Goal: Obtain resource: Download file/media

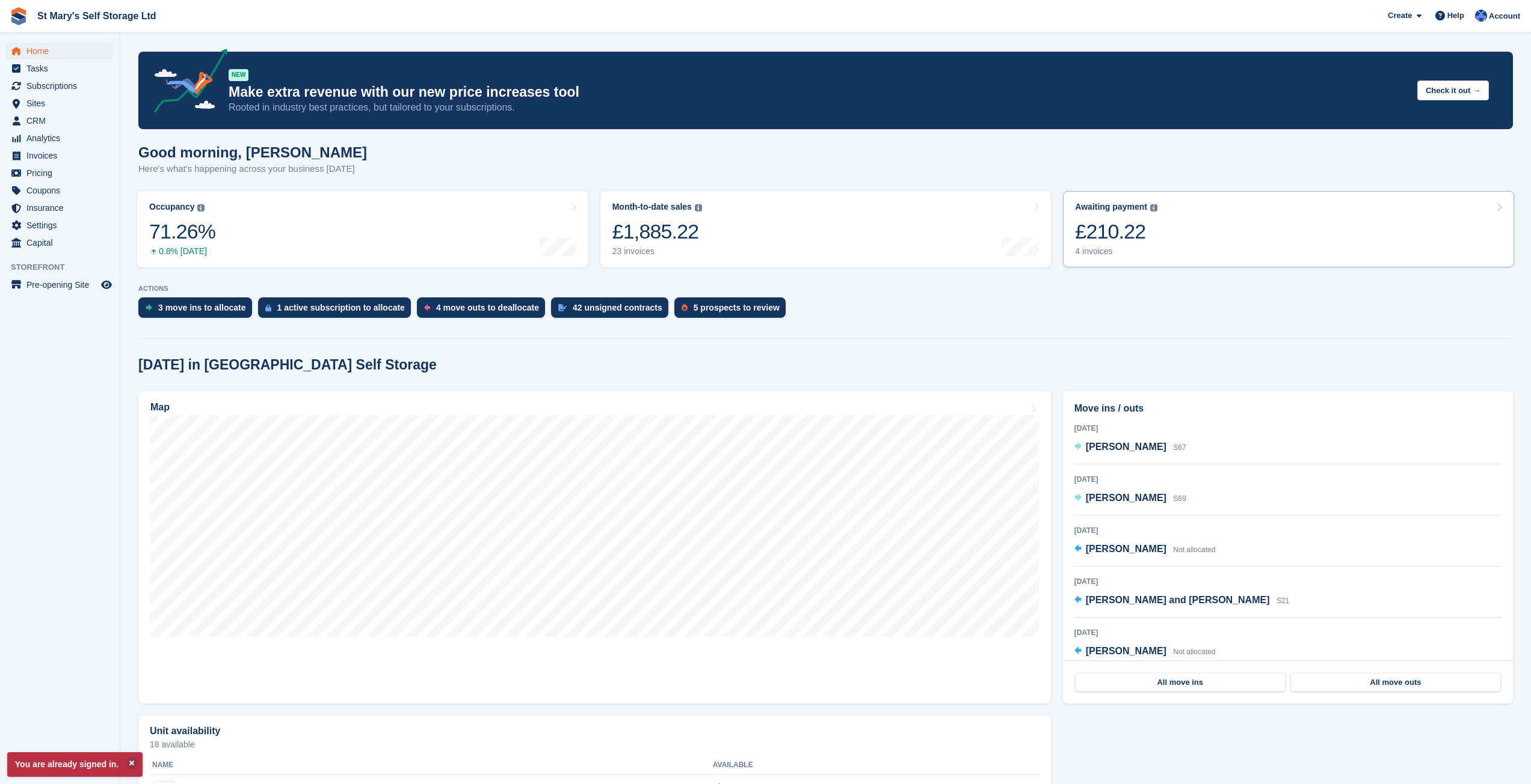
click at [1110, 226] on div "£210.22" at bounding box center [1116, 232] width 82 height 25
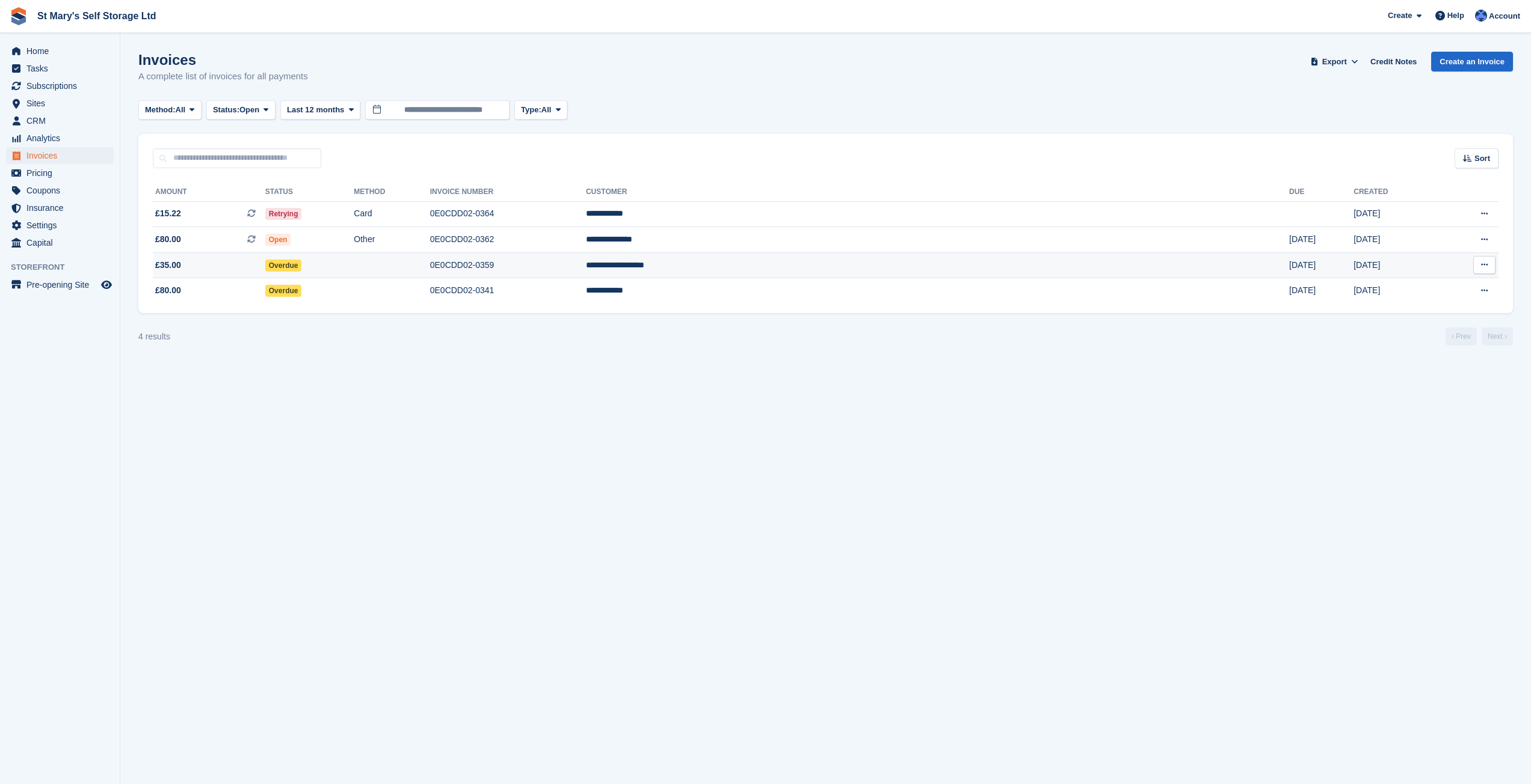
click at [1481, 266] on icon at bounding box center [1484, 265] width 7 height 8
click at [354, 292] on td "Overdue" at bounding box center [310, 291] width 89 height 25
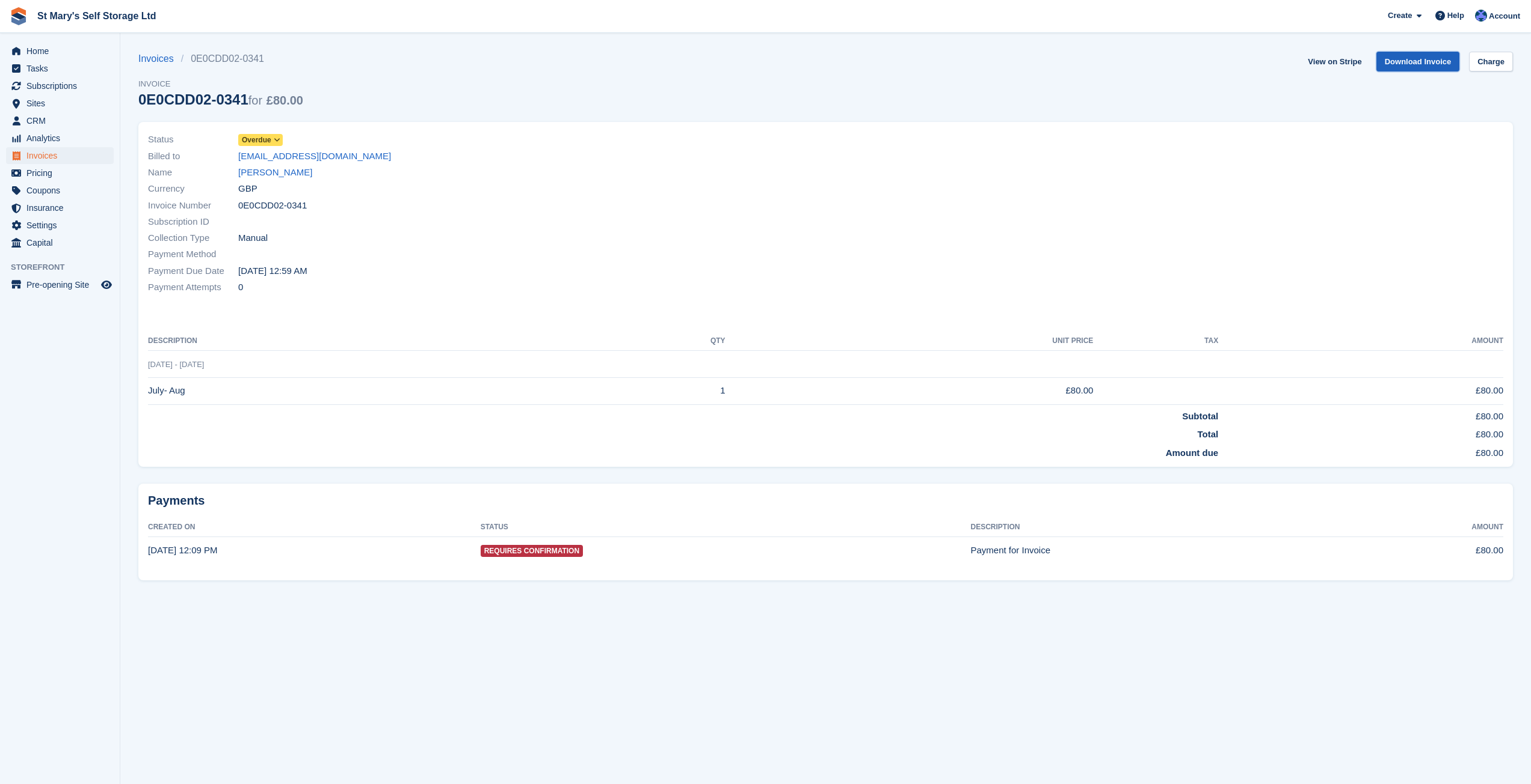
click at [1413, 62] on link "Download Invoice" at bounding box center [1418, 61] width 84 height 20
click at [39, 51] on span "Home" at bounding box center [62, 51] width 72 height 17
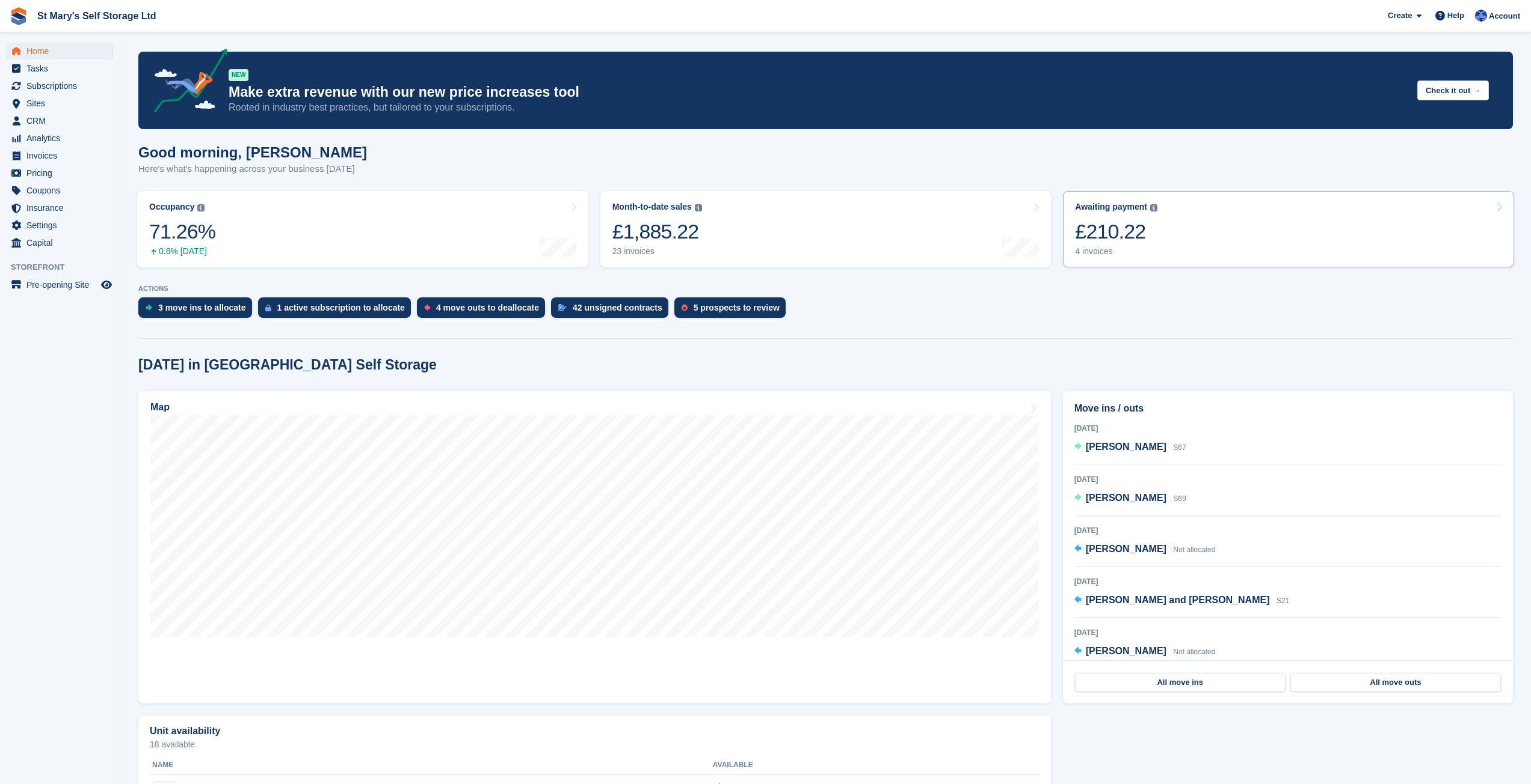
click at [1128, 240] on div "£210.22" at bounding box center [1116, 232] width 82 height 25
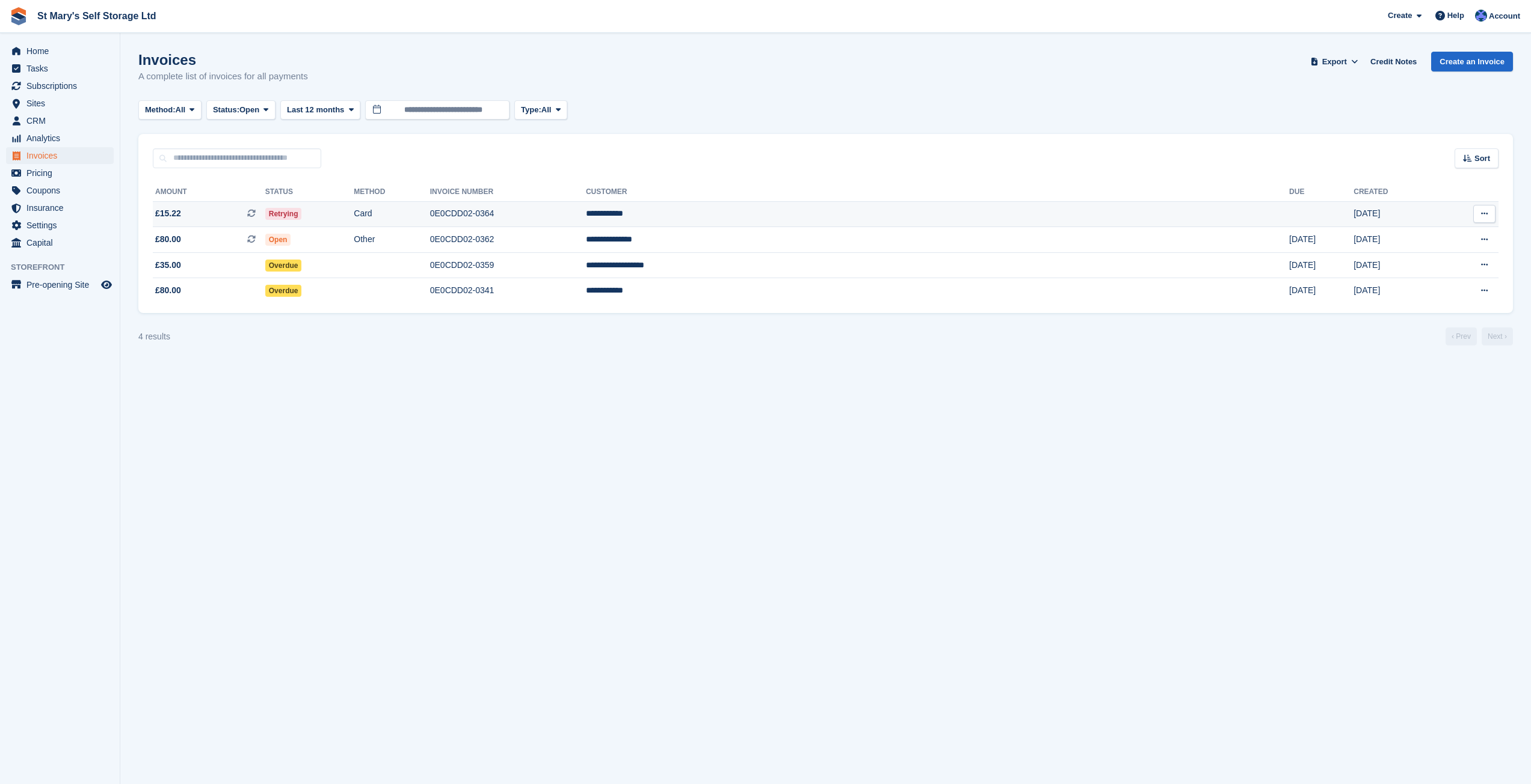
click at [886, 209] on td "**********" at bounding box center [937, 213] width 703 height 25
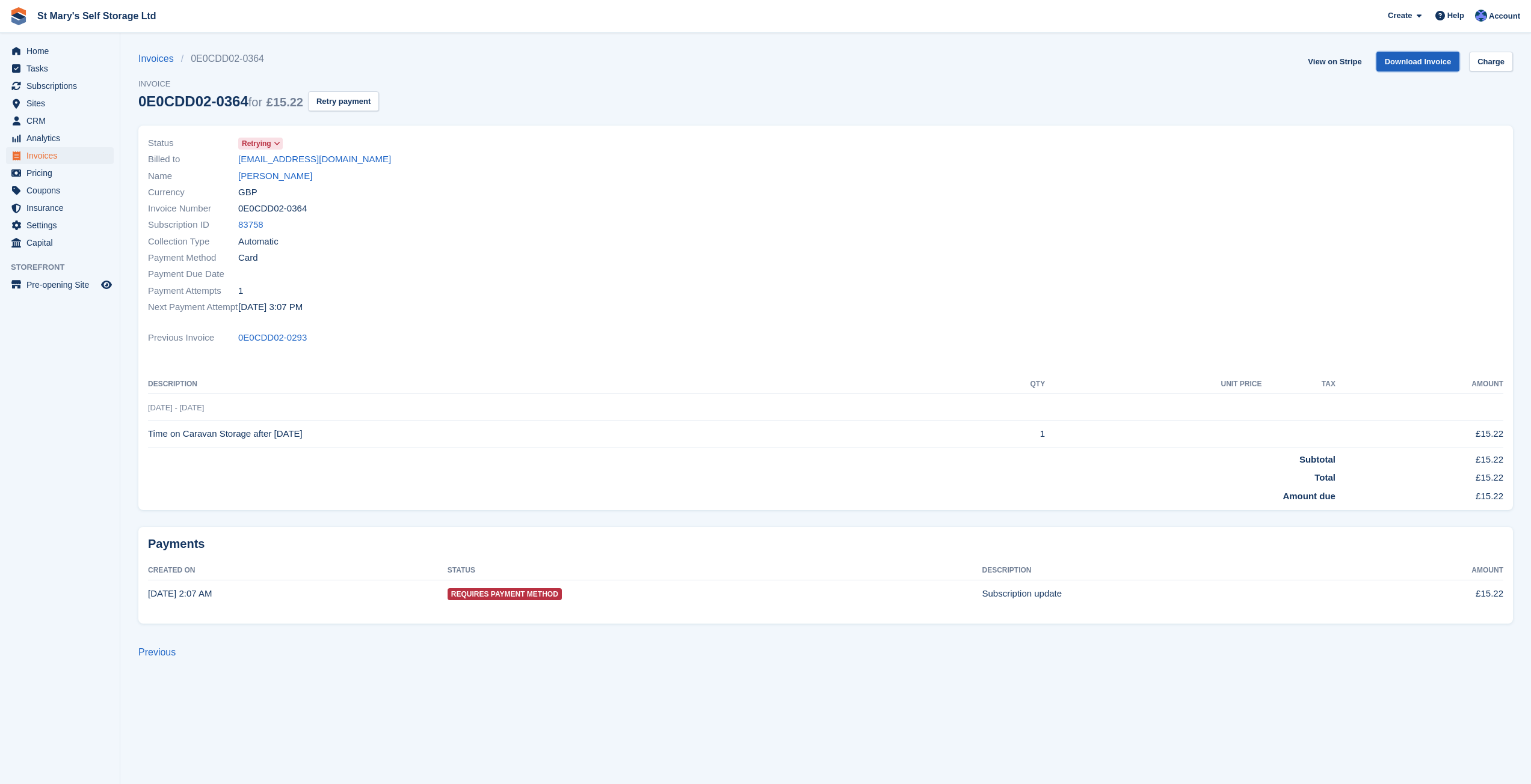
click at [1410, 58] on link "Download Invoice" at bounding box center [1418, 61] width 84 height 20
click at [1444, 65] on link "Download Invoice" at bounding box center [1418, 61] width 84 height 20
